Goal: Book appointment/travel/reservation

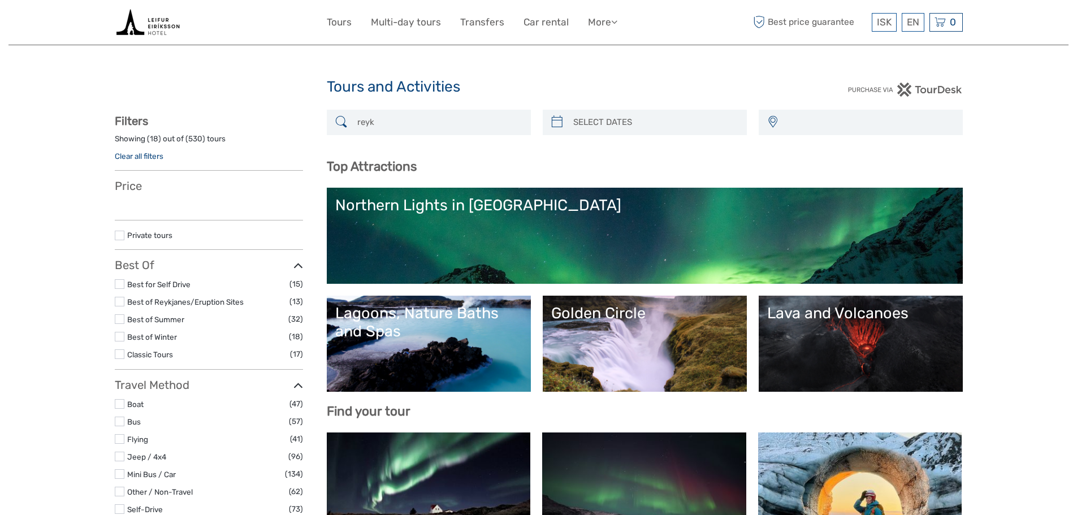
select select
type input "reykjanes"
select select
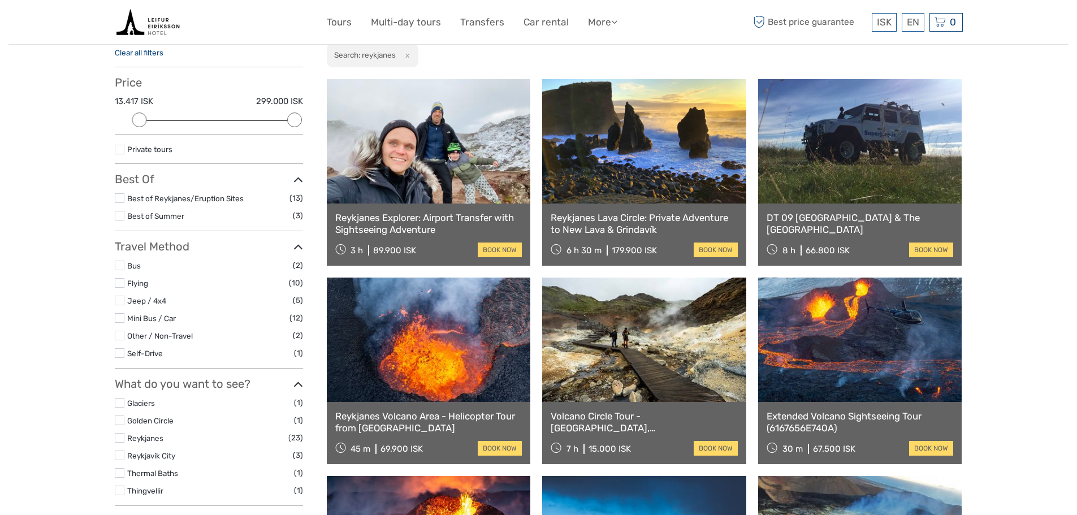
scroll to position [234, 0]
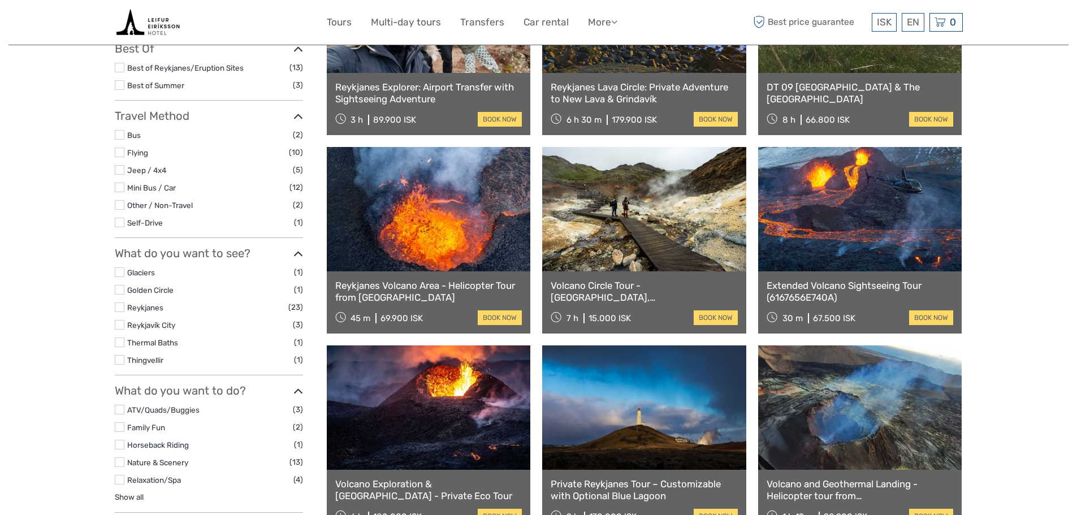
type input "reykjanes"
click at [716, 317] on link "book now" at bounding box center [716, 317] width 44 height 15
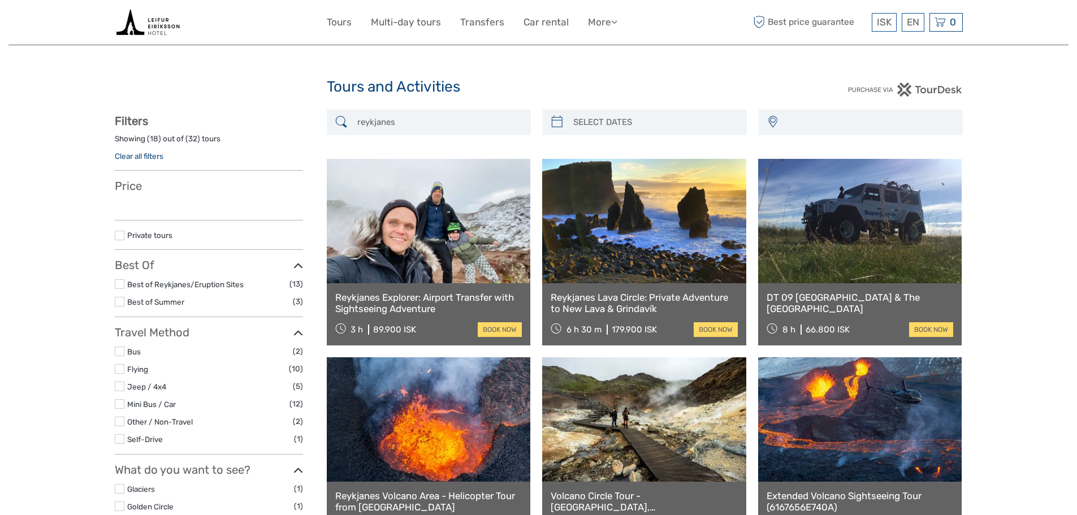
select select
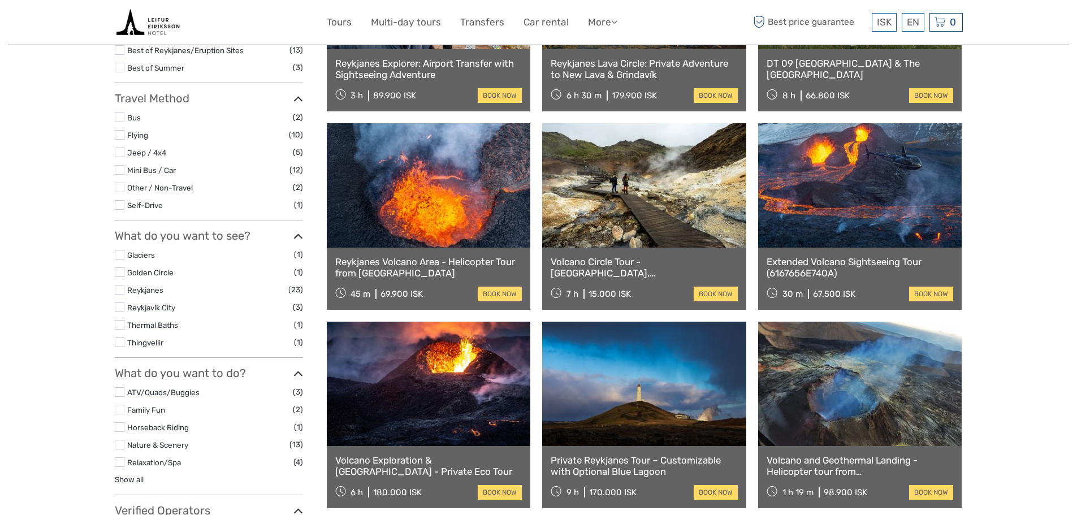
scroll to position [252, 0]
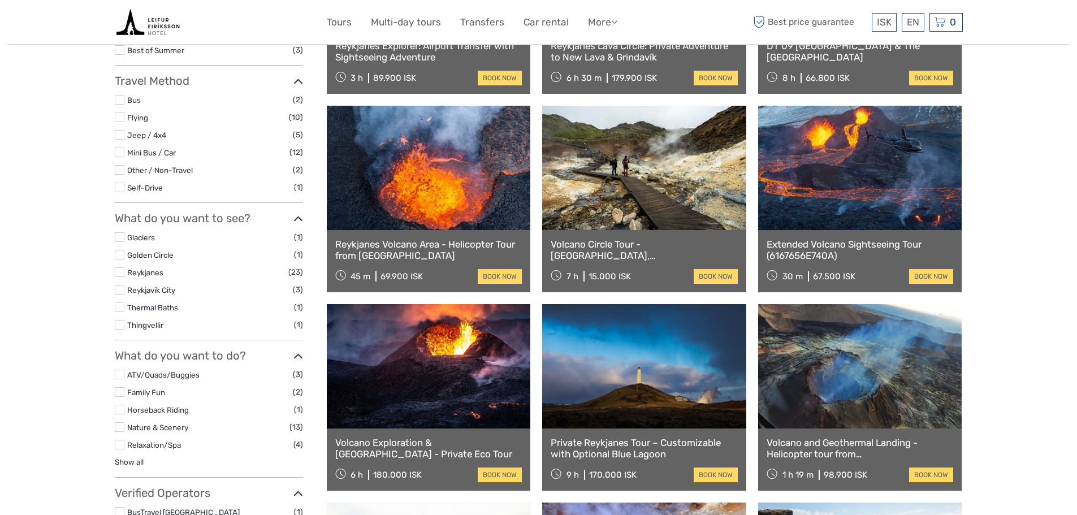
select select
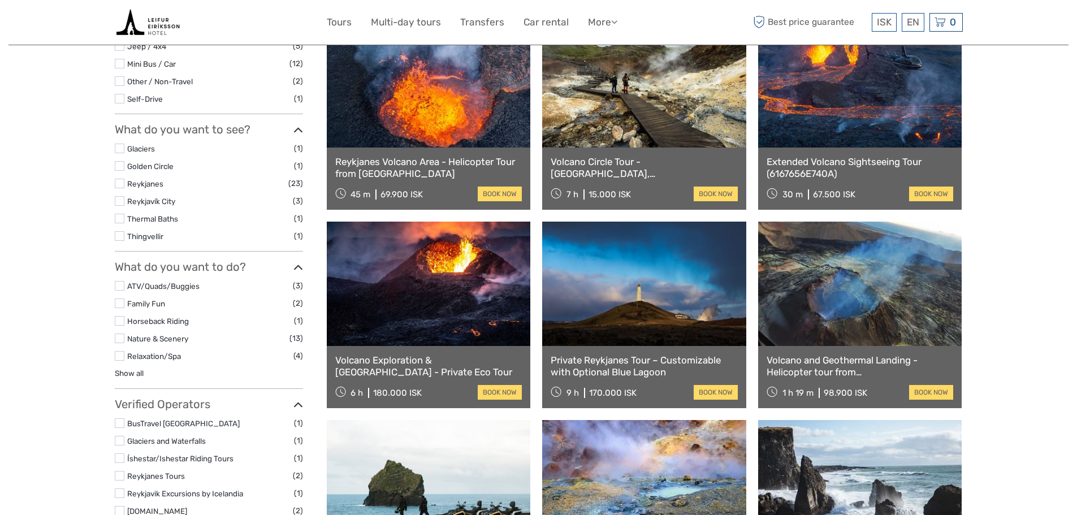
scroll to position [346, 0]
